Goal: Submit feedback/report problem

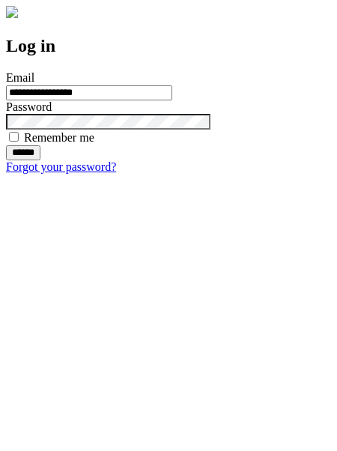
click at [40, 160] on input "******" at bounding box center [23, 152] width 34 height 15
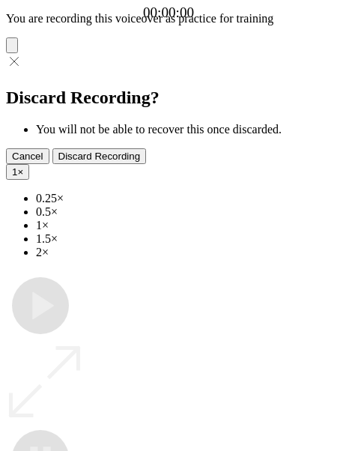
type input "**********"
